Goal: Find specific page/section: Find specific page/section

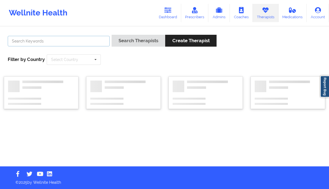
click at [46, 39] on input "text" at bounding box center [59, 41] width 102 height 10
click at [111, 35] on button "Search Therapists" at bounding box center [138, 41] width 54 height 12
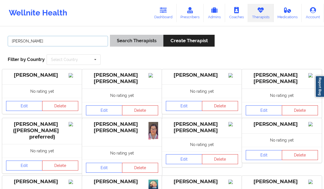
type input "[PERSON_NAME]"
click at [141, 44] on button "Search Therapists" at bounding box center [137, 41] width 54 height 12
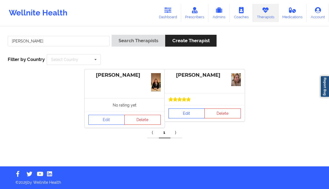
click at [182, 104] on div at bounding box center [204, 99] width 80 height 12
click at [183, 116] on link "Edit" at bounding box center [186, 113] width 36 height 10
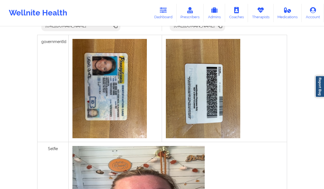
scroll to position [179, 0]
